Goal: Task Accomplishment & Management: Manage account settings

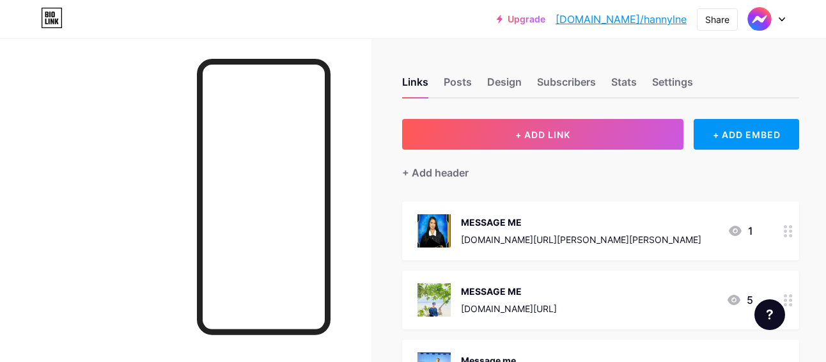
scroll to position [102, 0]
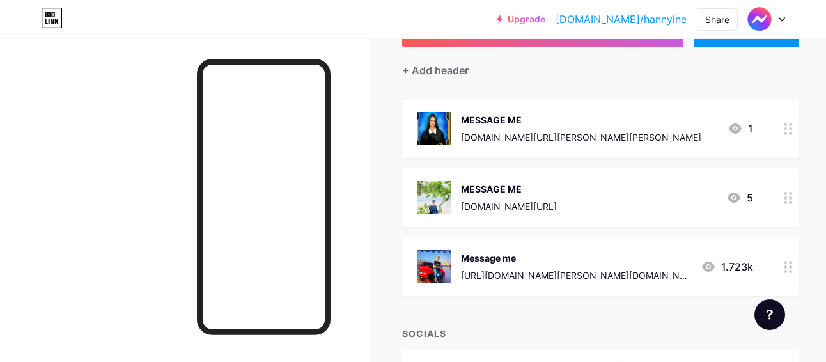
click at [777, 200] on div at bounding box center [788, 197] width 22 height 59
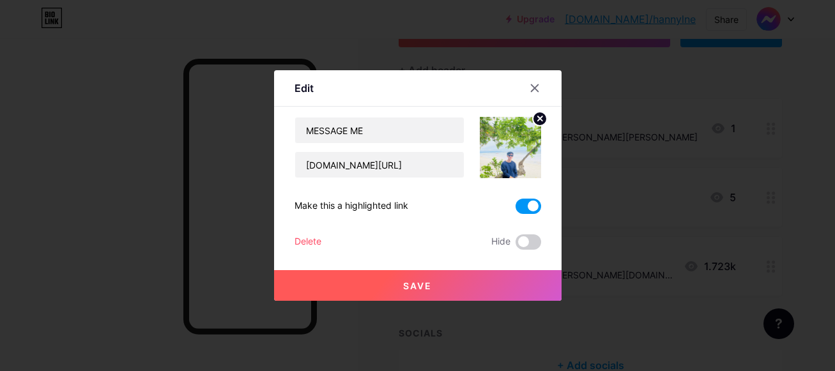
click at [532, 200] on span at bounding box center [529, 206] width 26 height 15
click at [516, 210] on input "checkbox" at bounding box center [516, 210] width 0 height 0
click at [530, 247] on span at bounding box center [529, 242] width 26 height 15
click at [516, 245] on input "checkbox" at bounding box center [516, 245] width 0 height 0
click at [496, 283] on button "Save" at bounding box center [418, 285] width 288 height 31
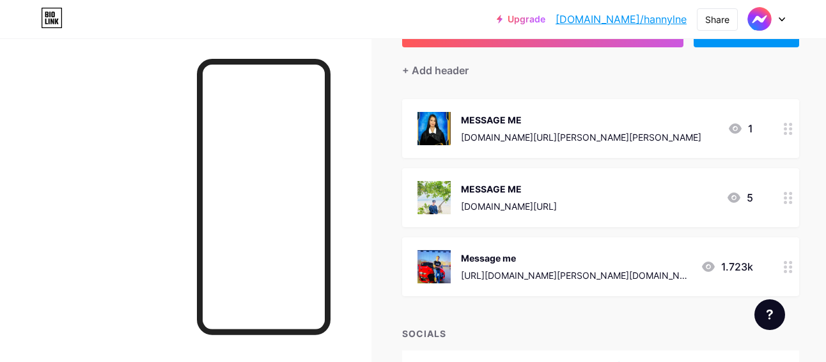
click at [777, 276] on div at bounding box center [788, 266] width 22 height 59
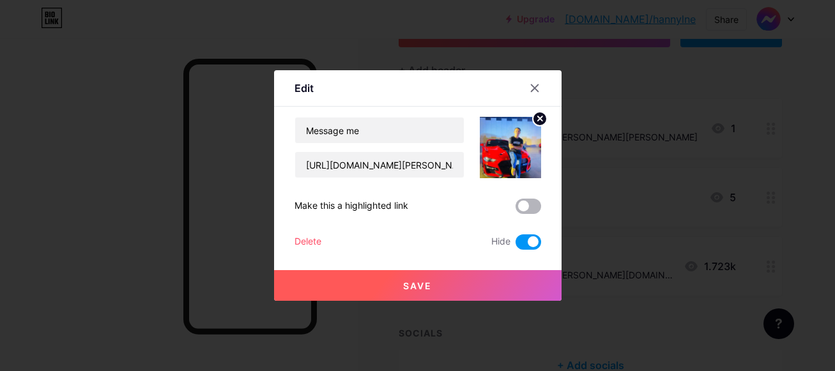
click at [533, 205] on span at bounding box center [529, 206] width 26 height 15
click at [516, 210] on input "checkbox" at bounding box center [516, 210] width 0 height 0
click at [530, 238] on span at bounding box center [529, 242] width 26 height 15
click at [516, 245] on input "checkbox" at bounding box center [516, 245] width 0 height 0
click at [504, 286] on button "Save" at bounding box center [418, 285] width 288 height 31
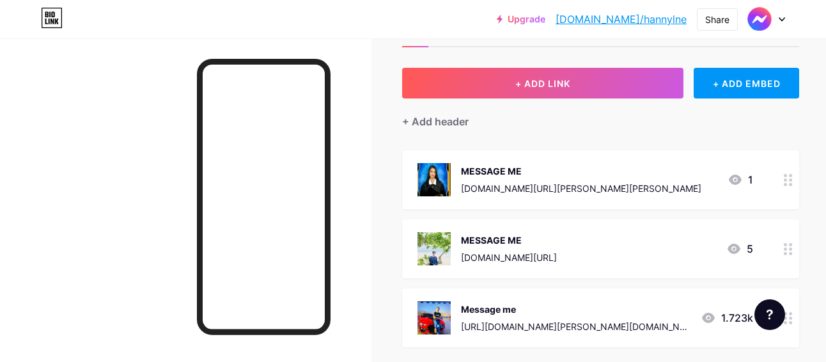
scroll to position [26, 0]
